Goal: Task Accomplishment & Management: Understand process/instructions

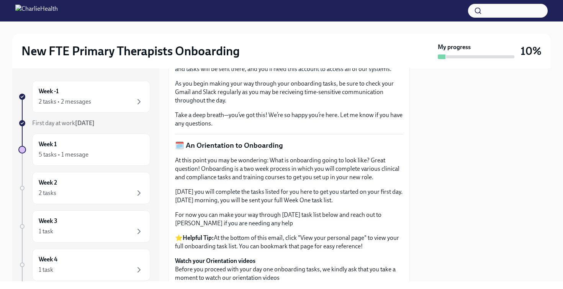
scroll to position [281, 0]
drag, startPoint x: 178, startPoint y: 169, endPoint x: 294, endPoint y: 169, distance: 116.1
click at [294, 73] on p "From here on out, please use your Charlie Health email ([EMAIL_ADDRESS][DOMAIN_…" at bounding box center [289, 60] width 228 height 25
copy p "[EMAIL_ADDRESS][DOMAIN_NAME]"
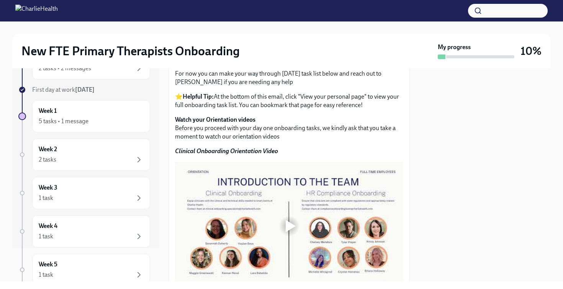
scroll to position [33, 0]
click at [100, 115] on div "Week 1 5 tasks • 1 message" at bounding box center [91, 116] width 105 height 19
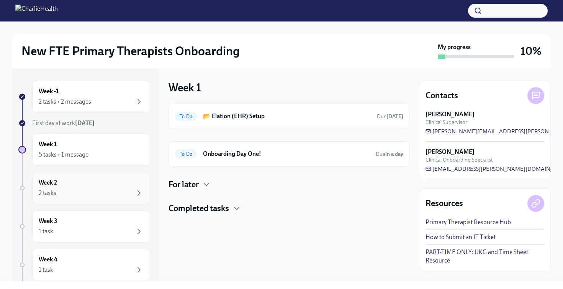
click at [77, 187] on div "Week 2 2 tasks" at bounding box center [91, 187] width 105 height 19
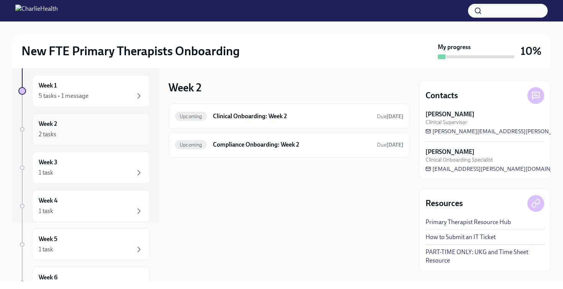
scroll to position [59, 0]
click at [81, 131] on div "2 tasks" at bounding box center [91, 133] width 105 height 9
click at [77, 161] on div "Week 3 1 task" at bounding box center [91, 167] width 105 height 19
click at [86, 138] on div "2 tasks" at bounding box center [91, 133] width 105 height 9
click at [82, 169] on div "1 task" at bounding box center [91, 172] width 105 height 9
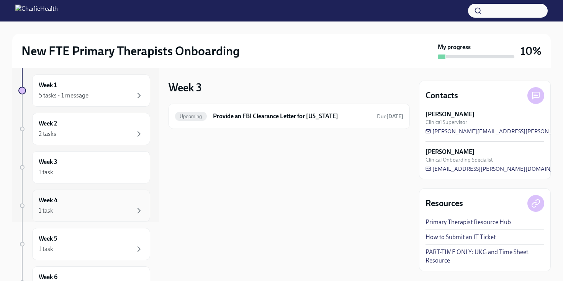
click at [76, 206] on div "1 task" at bounding box center [91, 210] width 105 height 9
click at [95, 246] on div "1 task" at bounding box center [91, 248] width 105 height 9
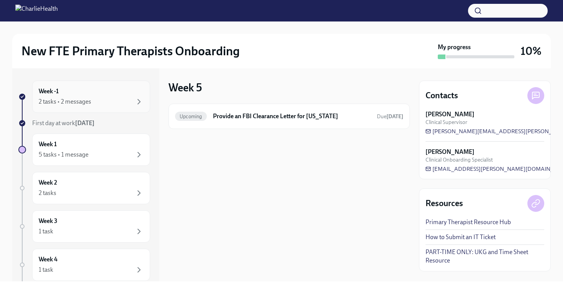
scroll to position [0, 0]
click at [74, 104] on div "2 tasks • 2 messages" at bounding box center [65, 101] width 53 height 8
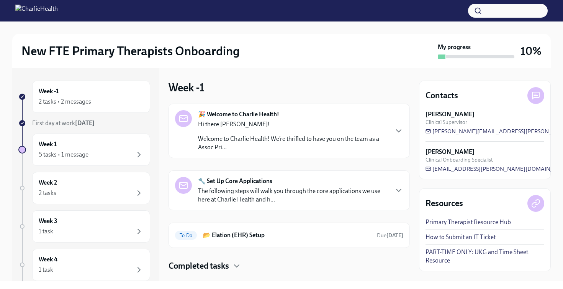
click at [273, 115] on strong "🎉 Welcome to Charlie Health!" at bounding box center [238, 114] width 81 height 8
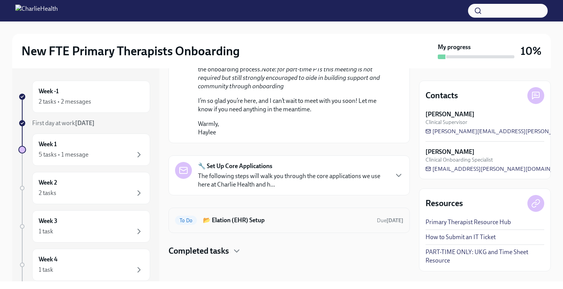
scroll to position [490, 0]
click at [343, 167] on div "🔧 Set Up Core Applications The following steps will walk you through the core a…" at bounding box center [293, 175] width 190 height 27
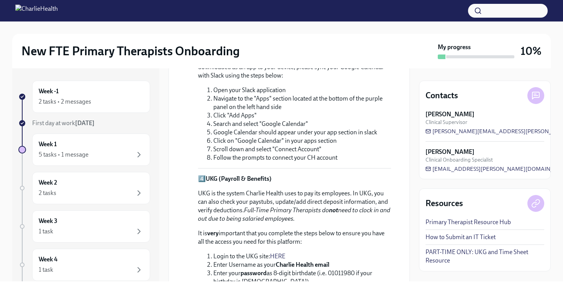
scroll to position [873, 0]
